Goal: Download file/media

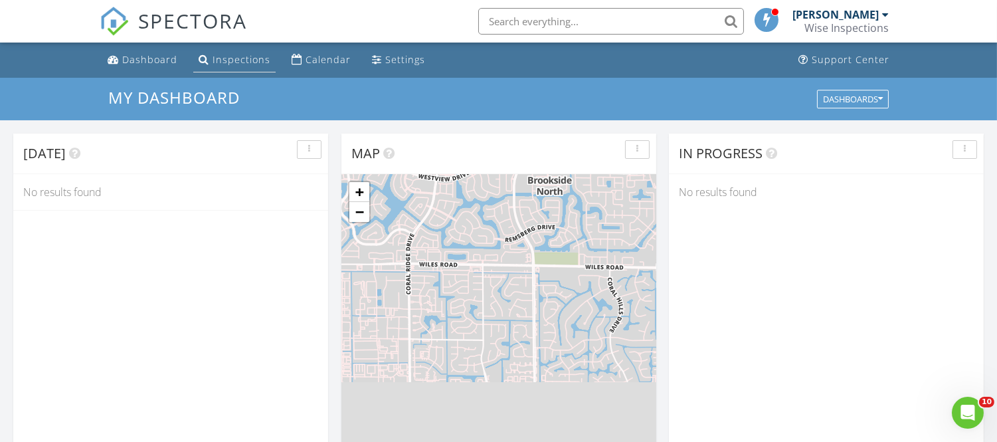
click at [230, 57] on div "Inspections" at bounding box center [241, 59] width 58 height 13
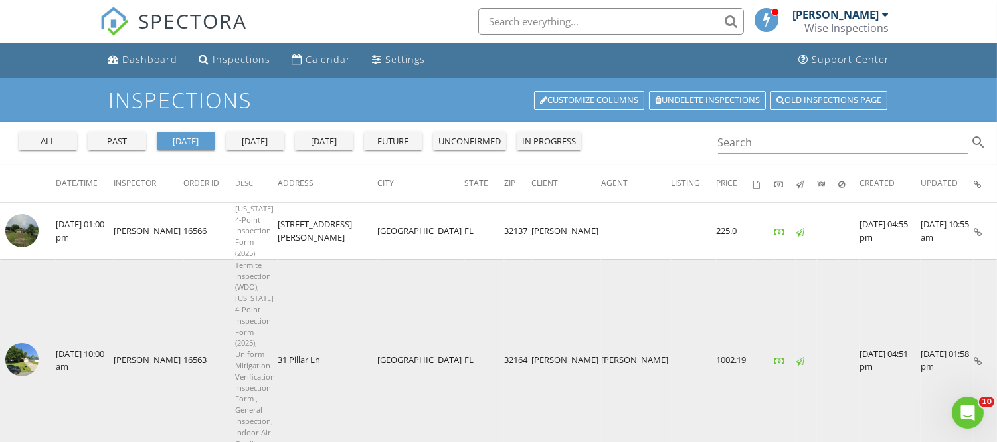
click at [27, 343] on img at bounding box center [21, 359] width 33 height 33
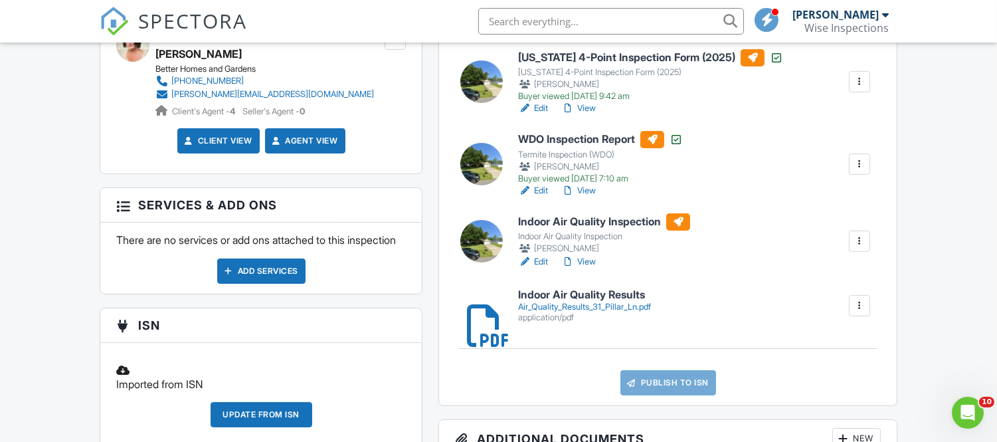
scroll to position [590, 0]
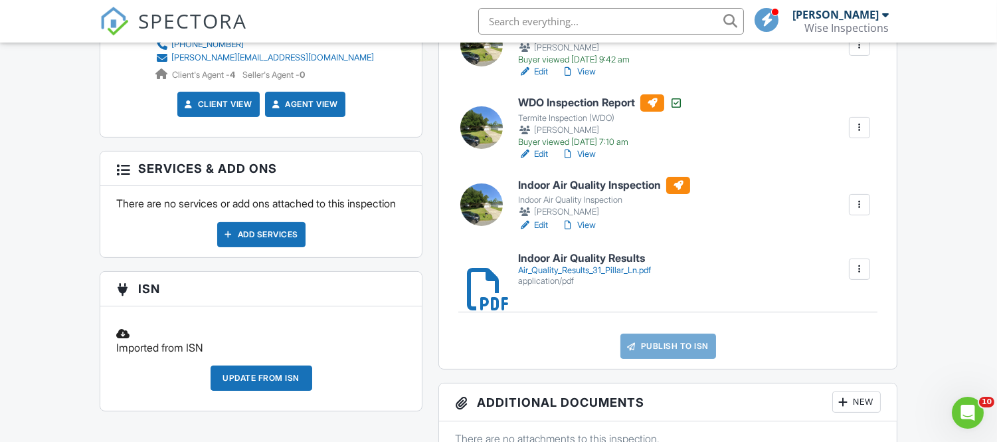
click at [556, 266] on div "Air_Quality_Results_31_Pillar_Ln.pdf" at bounding box center [584, 270] width 133 height 11
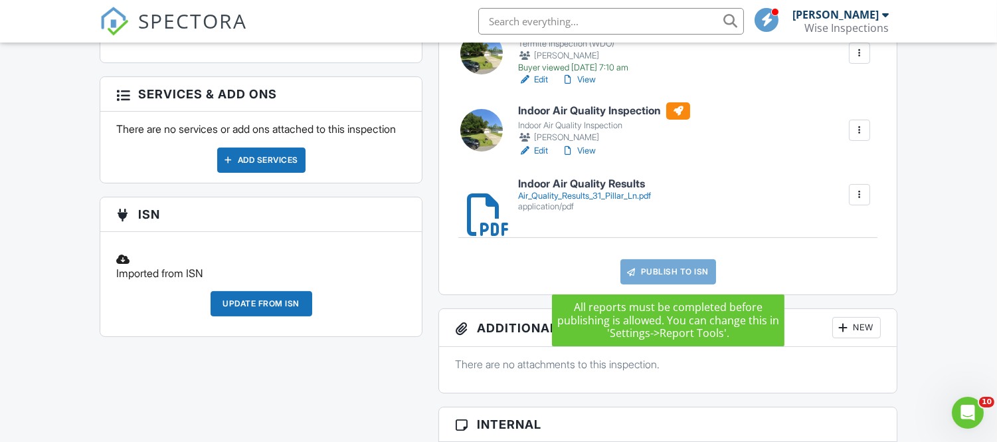
click at [697, 270] on link "Publish to ISN" at bounding box center [668, 271] width 96 height 25
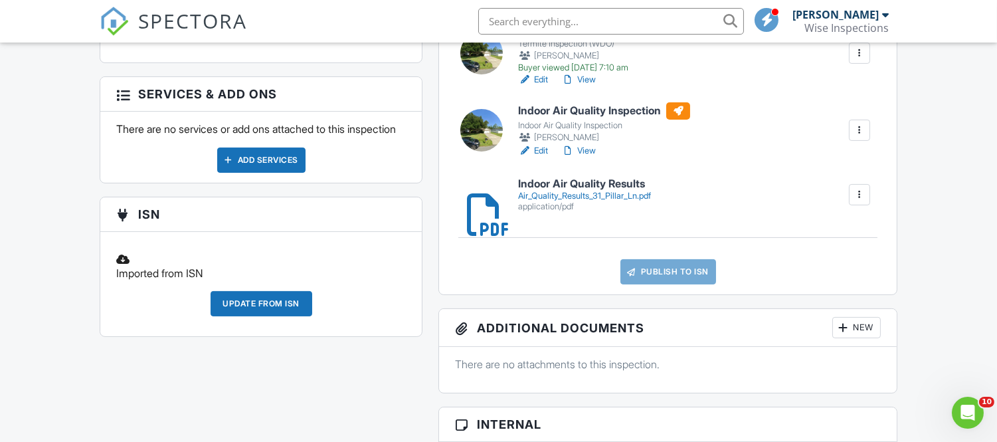
click at [667, 274] on link "Publish to ISN" at bounding box center [668, 271] width 96 height 25
click at [616, 112] on h6 "Indoor Air Quality Inspection" at bounding box center [604, 110] width 172 height 17
